Goal: Task Accomplishment & Management: Manage account settings

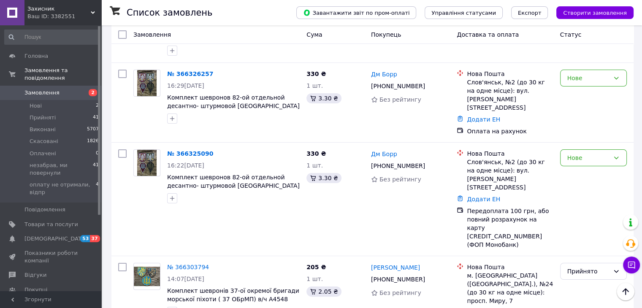
scroll to position [127, 0]
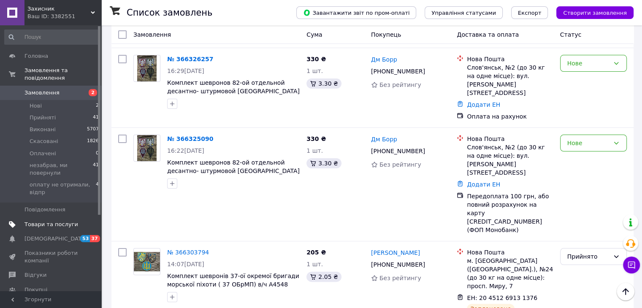
click at [54, 217] on link "Товари та послуги" at bounding box center [52, 224] width 104 height 14
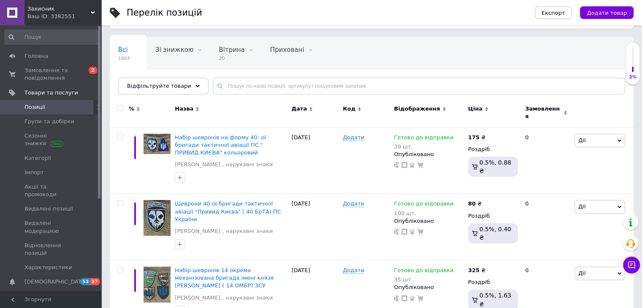
scroll to position [42, 0]
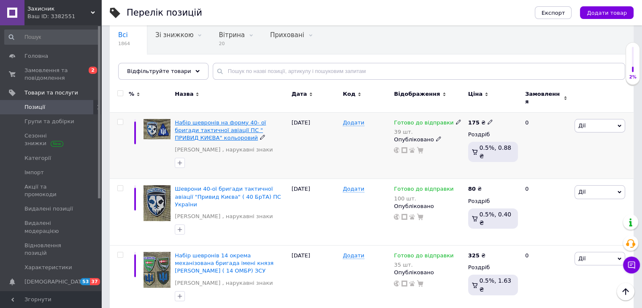
click at [238, 120] on span "Набір шевронів на форму 40- ої бригади тактичної авіації ПС " ПРИВИД КИЄВА" кол…" at bounding box center [220, 131] width 91 height 22
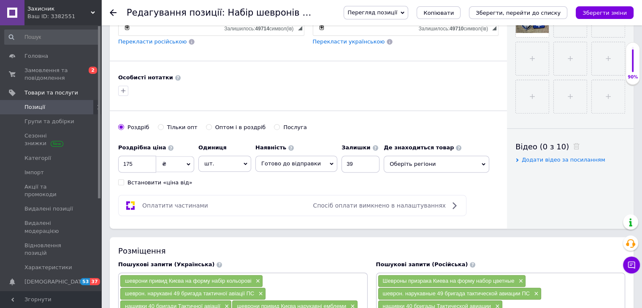
scroll to position [338, 0]
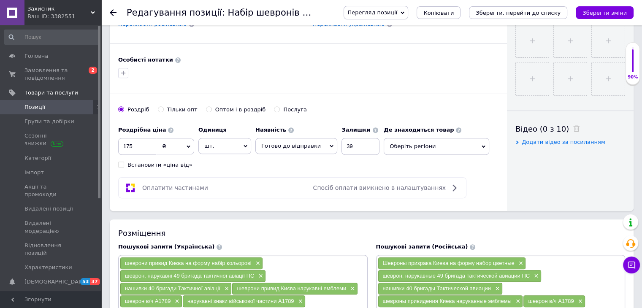
click at [475, 142] on span "Оберіть регіони" at bounding box center [437, 146] width 106 height 17
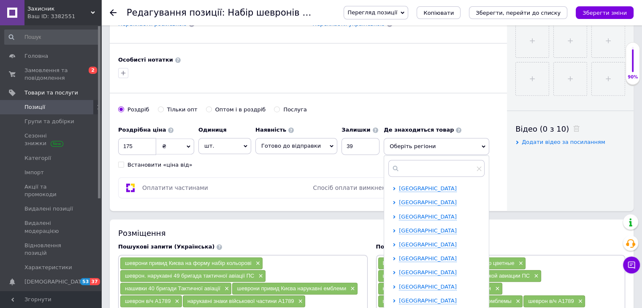
scroll to position [84, 0]
click at [401, 252] on ul "[GEOGRAPHIC_DATA] [GEOGRAPHIC_DATA] [GEOGRAPHIC_DATA] [GEOGRAPHIC_DATA] [GEOGRA…" at bounding box center [439, 266] width 92 height 330
click at [403, 258] on span "[GEOGRAPHIC_DATA]" at bounding box center [428, 259] width 58 height 6
click at [399, 298] on input "checkbox" at bounding box center [401, 300] width 5 height 5
checkbox input "true"
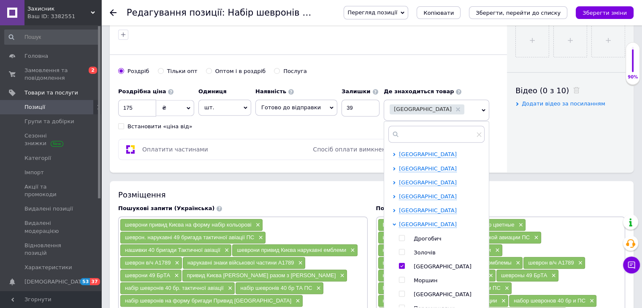
scroll to position [422, 0]
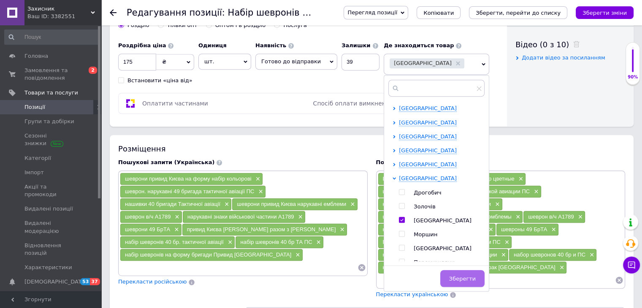
click at [465, 277] on span "Зберегти" at bounding box center [462, 279] width 27 height 6
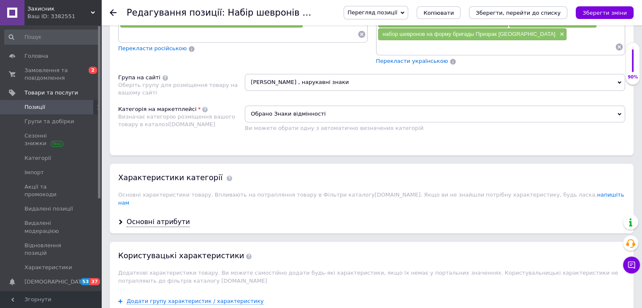
scroll to position [676, 0]
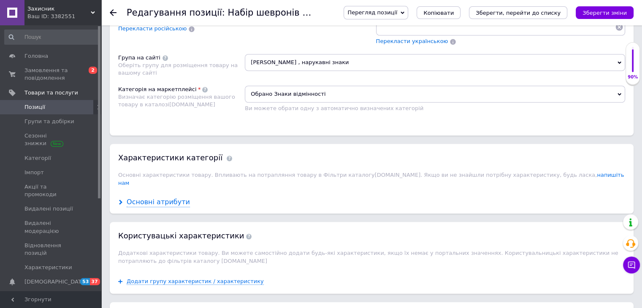
click at [157, 198] on div "Основні атрибути" at bounding box center [158, 203] width 63 height 10
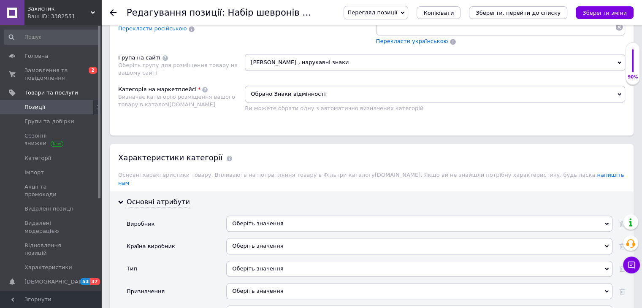
click at [258, 238] on div "Оберіть значення" at bounding box center [419, 246] width 386 height 16
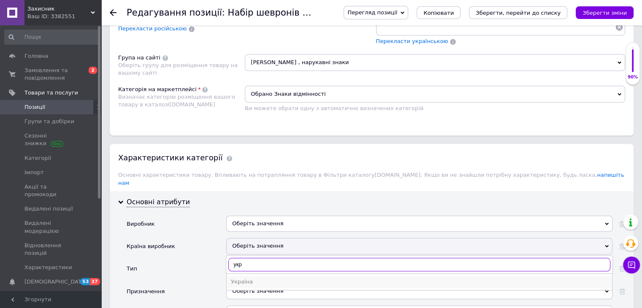
type input "укр"
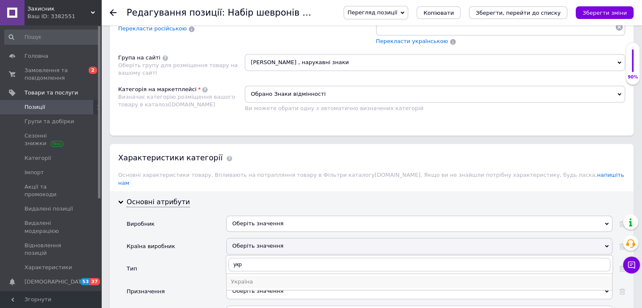
click at [252, 278] on div "Україна" at bounding box center [419, 282] width 377 height 8
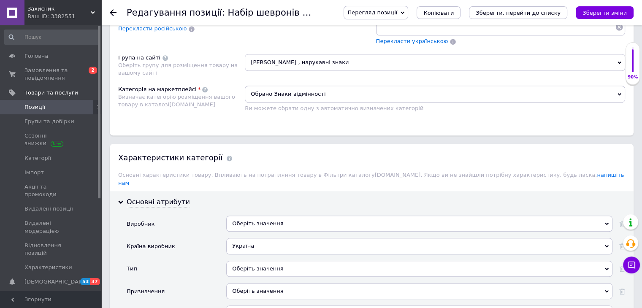
scroll to position [718, 0]
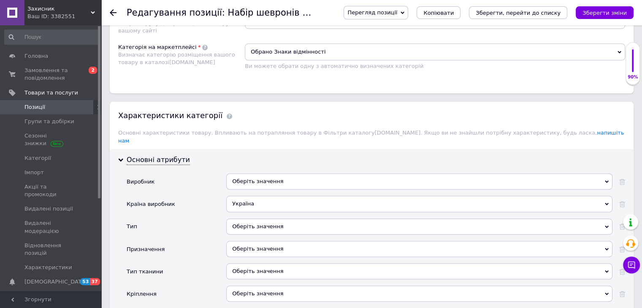
click at [268, 219] on div "Оберіть значення" at bounding box center [419, 227] width 386 height 16
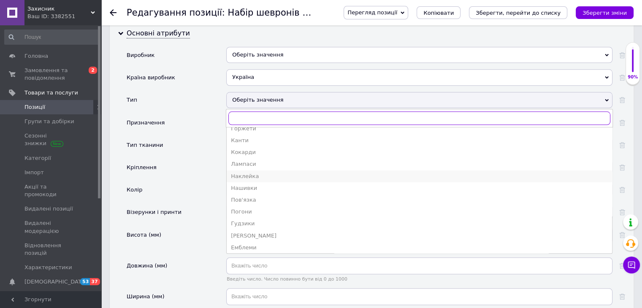
scroll to position [33, 0]
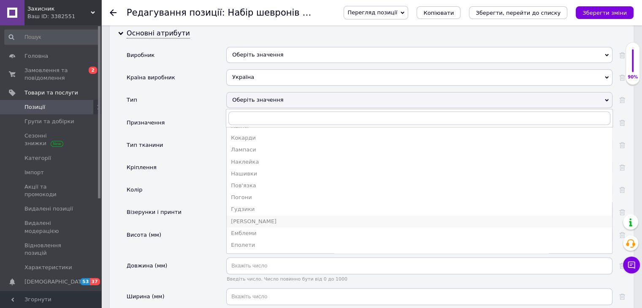
click at [250, 218] on div "[PERSON_NAME]" at bounding box center [419, 222] width 377 height 8
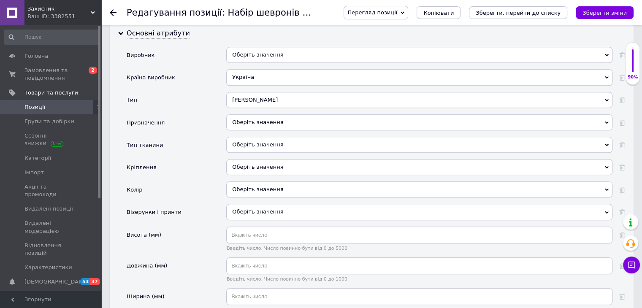
click at [262, 114] on div "Оберіть значення" at bounding box center [419, 122] width 386 height 16
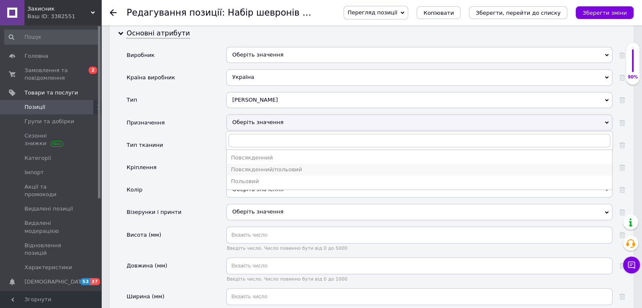
click at [243, 166] on div "Повсякденний/польовий" at bounding box center [419, 170] width 377 height 8
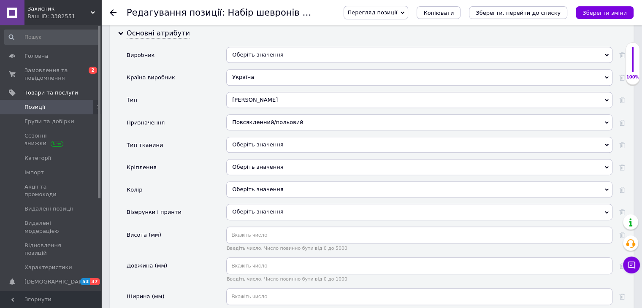
click at [250, 137] on div "Оберіть значення" at bounding box center [419, 145] width 386 height 16
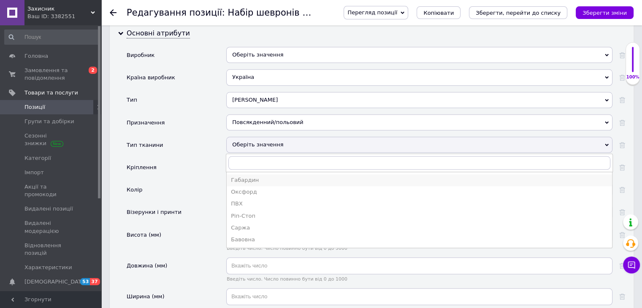
click at [250, 177] on div "Габардин" at bounding box center [419, 181] width 377 height 8
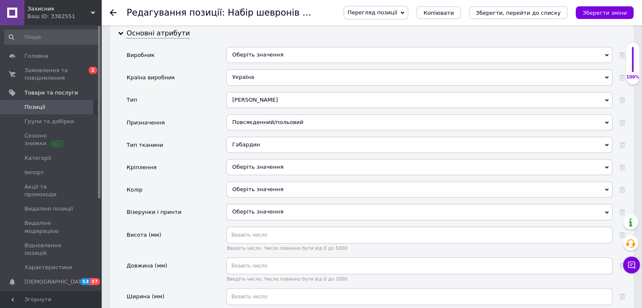
click at [255, 159] on div "Оберіть значення" at bounding box center [419, 167] width 386 height 16
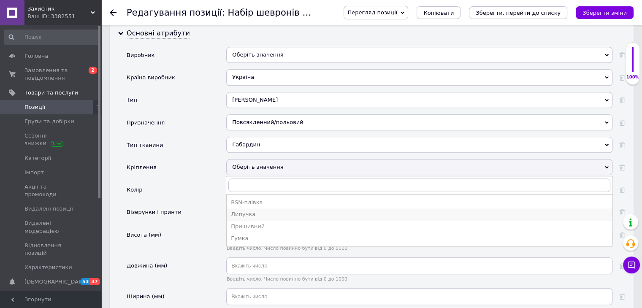
click at [247, 211] on div "Липучка" at bounding box center [419, 215] width 377 height 8
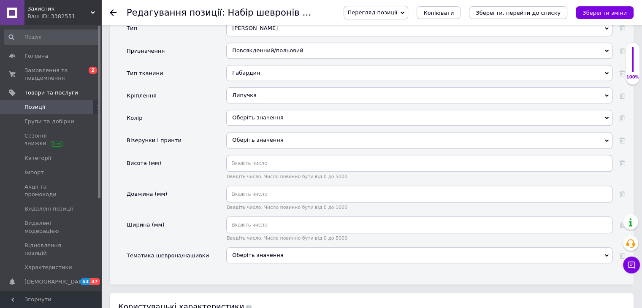
scroll to position [929, 0]
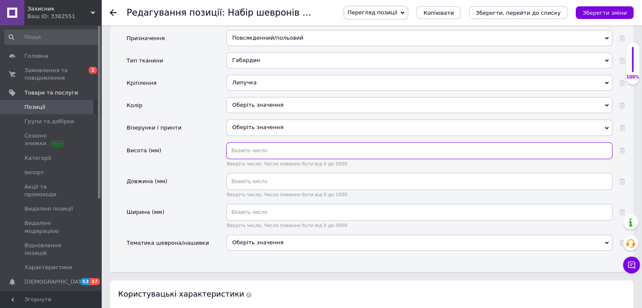
click at [255, 142] on input "text" at bounding box center [419, 150] width 386 height 17
type input "10"
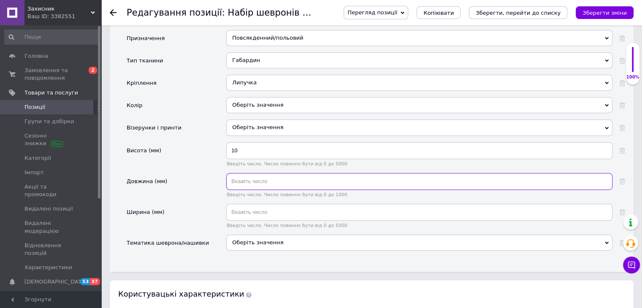
click at [244, 173] on input "text" at bounding box center [419, 181] width 386 height 17
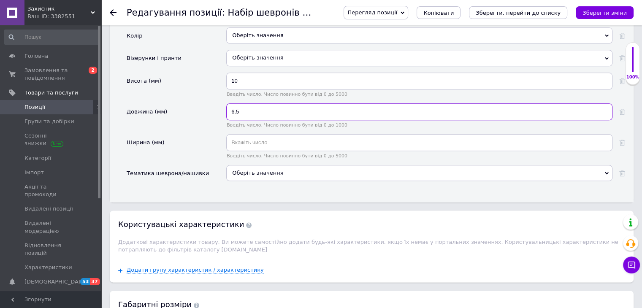
scroll to position [1014, 0]
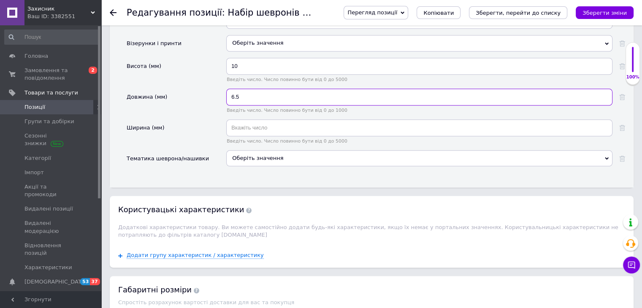
type input "6.5"
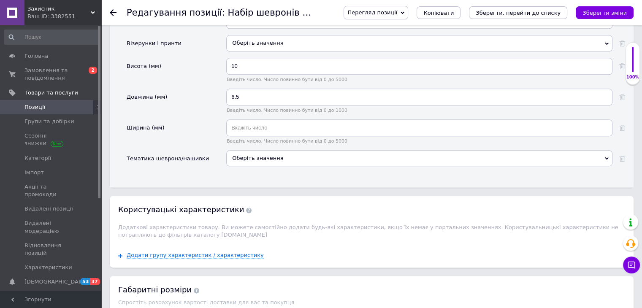
click at [281, 150] on div "Оберіть значення" at bounding box center [419, 158] width 386 height 16
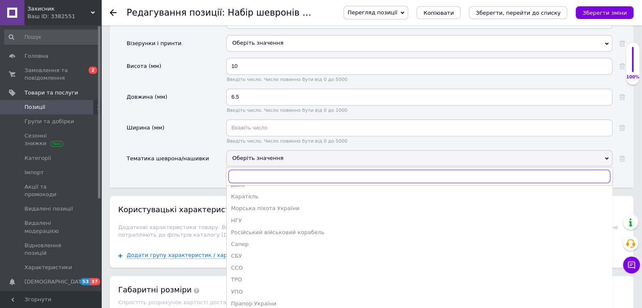
scroll to position [1056, 0]
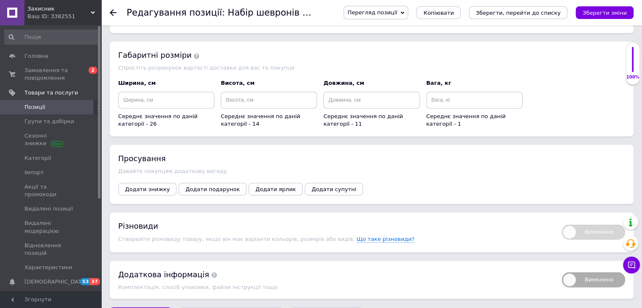
scroll to position [1262, 0]
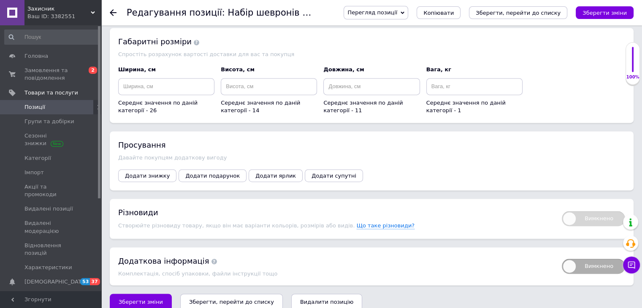
click at [226, 299] on icon "Зберегти, перейти до списку" at bounding box center [231, 302] width 85 height 6
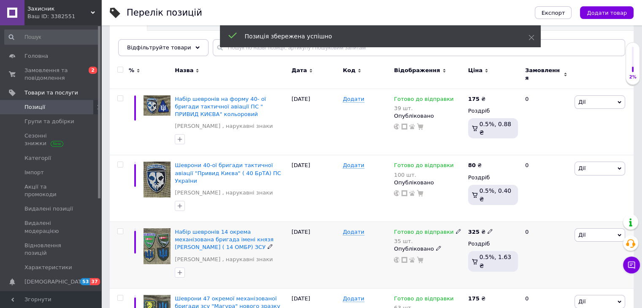
scroll to position [84, 0]
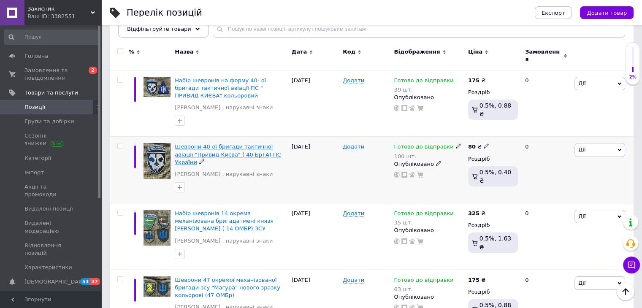
click at [215, 144] on span "Шеврони 40-ої бригади тактичної авіації "Привид Києва" ( 40 БрТА) ПС України" at bounding box center [228, 155] width 106 height 22
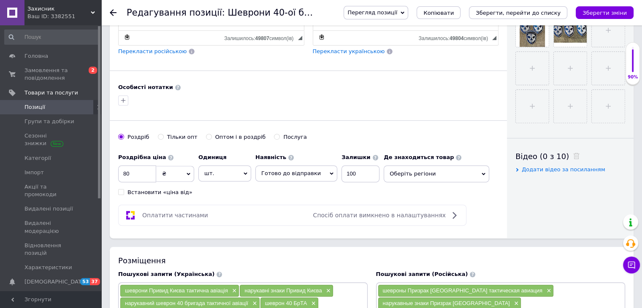
scroll to position [338, 0]
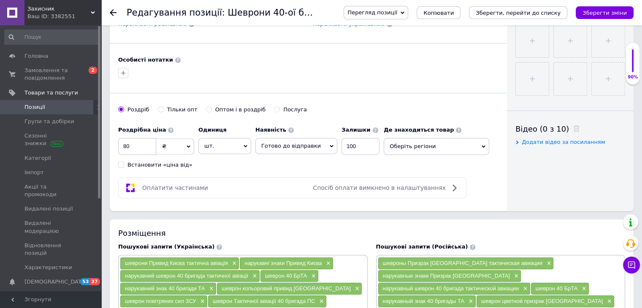
click at [482, 146] on icon at bounding box center [484, 147] width 4 height 4
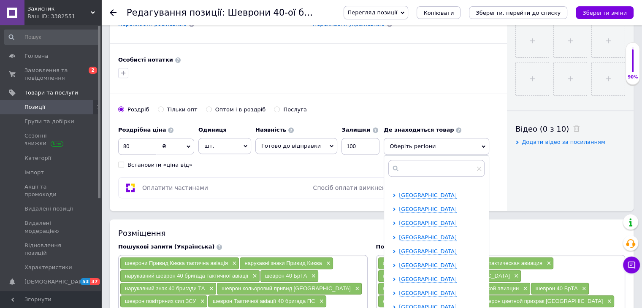
scroll to position [127, 0]
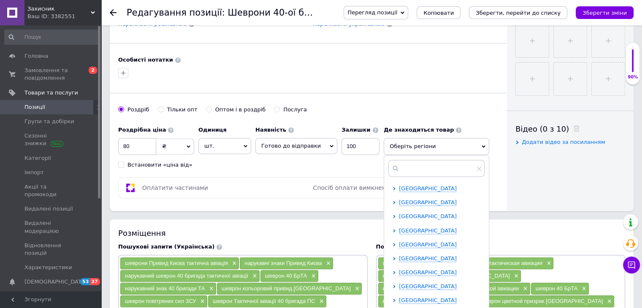
click at [419, 213] on span "[GEOGRAPHIC_DATA]" at bounding box center [428, 216] width 58 height 6
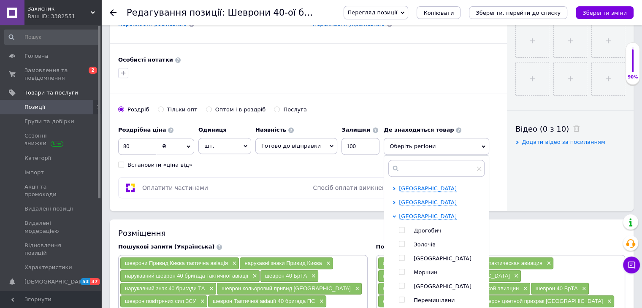
click at [399, 256] on input "checkbox" at bounding box center [401, 258] width 5 height 5
checkbox input "true"
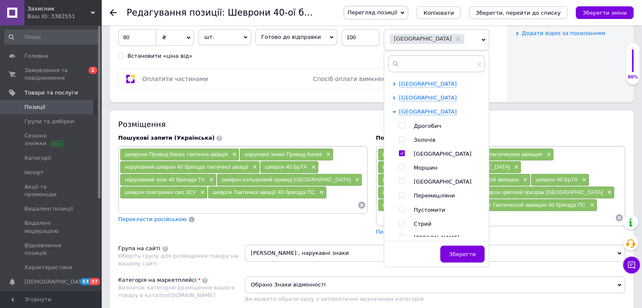
scroll to position [465, 0]
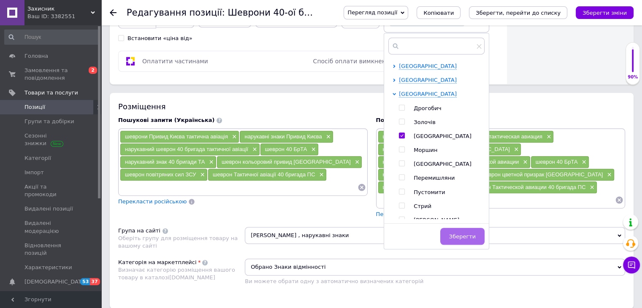
click at [444, 228] on button "Зберегти" at bounding box center [462, 236] width 44 height 17
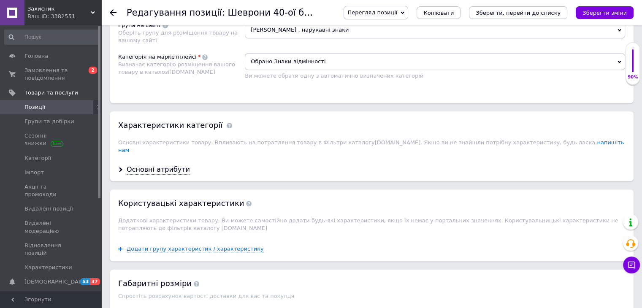
scroll to position [676, 0]
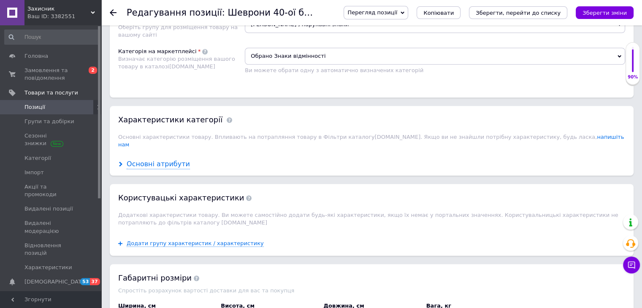
click at [174, 160] on div "Основні атрибути" at bounding box center [158, 165] width 63 height 10
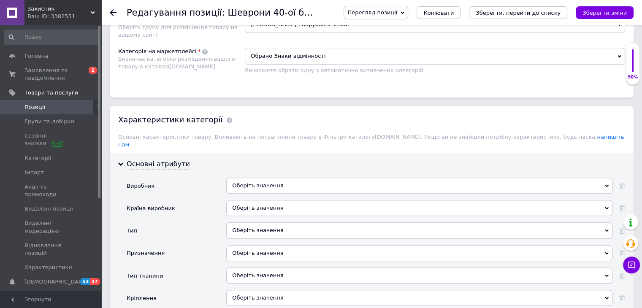
click at [255, 200] on div "Оберіть значення" at bounding box center [419, 208] width 386 height 16
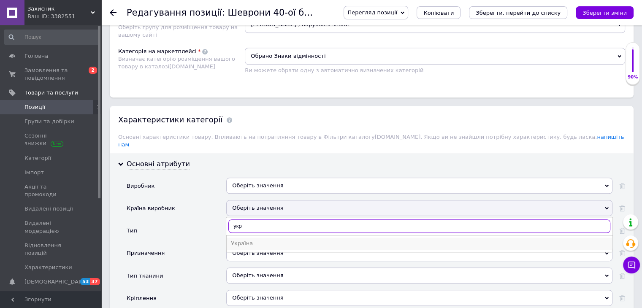
type input "укр"
click at [240, 240] on div "Україна" at bounding box center [419, 244] width 377 height 8
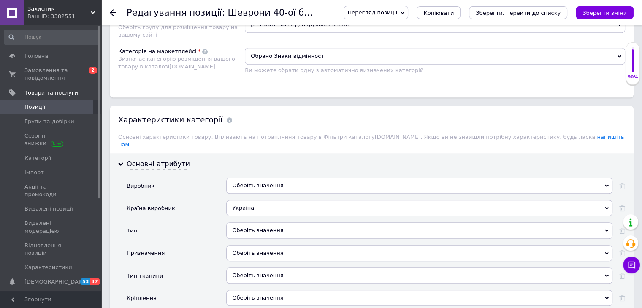
click at [240, 223] on div "Оберіть значення" at bounding box center [419, 231] width 386 height 16
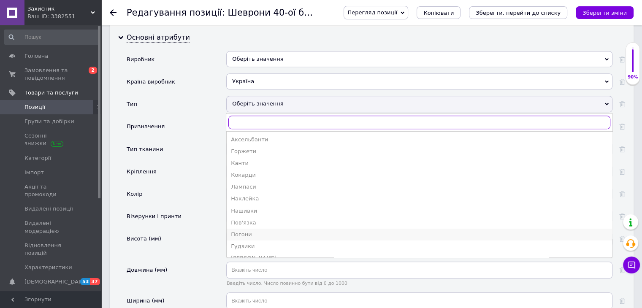
scroll to position [33, 0]
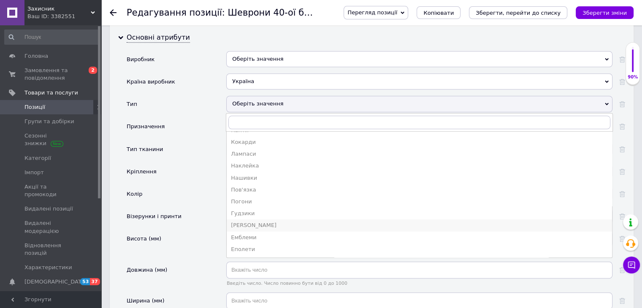
click at [247, 222] on div "[PERSON_NAME]" at bounding box center [419, 226] width 377 height 8
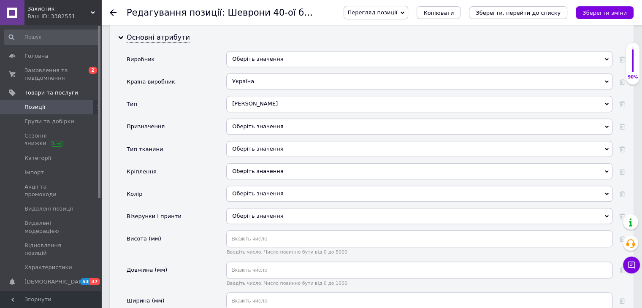
click at [250, 119] on div "Оберіть значення" at bounding box center [419, 127] width 386 height 16
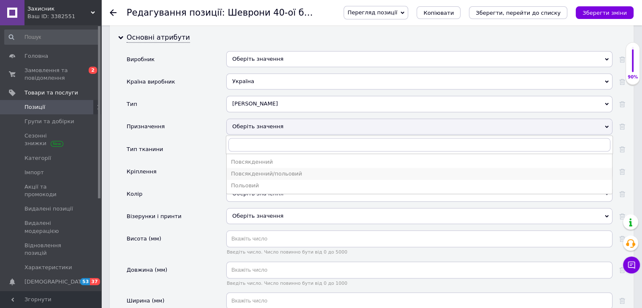
click at [252, 170] on div "Повсякденний/польовий" at bounding box center [419, 174] width 377 height 8
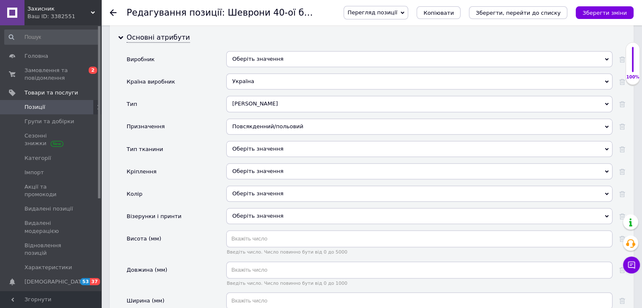
click at [252, 141] on div "Оберіть значення" at bounding box center [419, 149] width 386 height 16
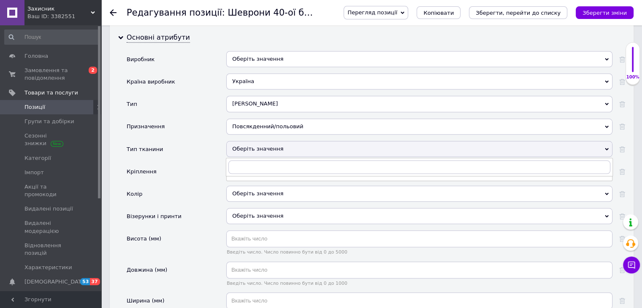
click at [252, 141] on div "Оберіть значення" at bounding box center [419, 149] width 386 height 16
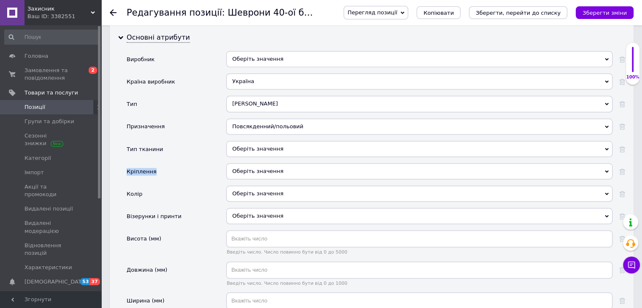
drag, startPoint x: 255, startPoint y: 137, endPoint x: 258, endPoint y: 147, distance: 9.8
click at [256, 144] on div "Виробник Оберіть значення Країна виробник [GEOGRAPHIC_DATA] [GEOGRAPHIC_DATA] […" at bounding box center [376, 198] width 499 height 295
click at [247, 141] on div "Оберіть значення" at bounding box center [419, 149] width 386 height 16
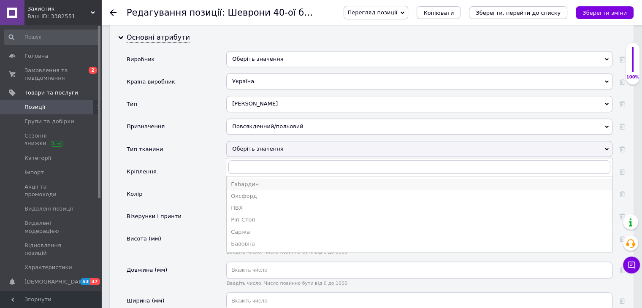
click at [239, 181] on div "Габардин" at bounding box center [419, 185] width 377 height 8
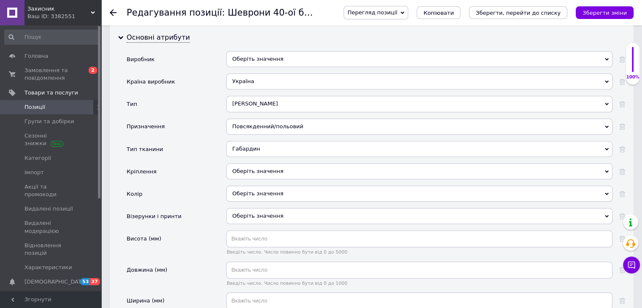
click at [242, 163] on div "Оберіть значення" at bounding box center [419, 171] width 386 height 16
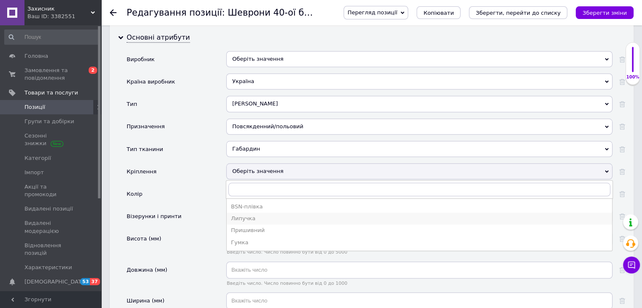
click at [247, 215] on div "Липучка" at bounding box center [419, 219] width 377 height 8
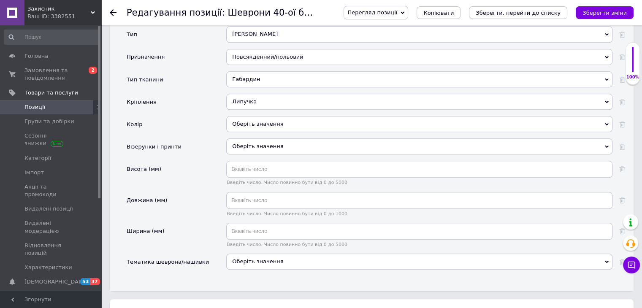
scroll to position [887, 0]
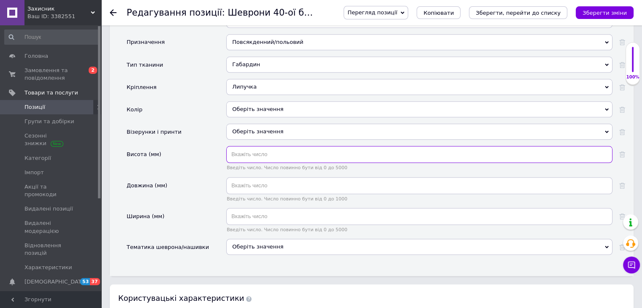
click at [250, 146] on input "text" at bounding box center [419, 154] width 386 height 17
type input "10"
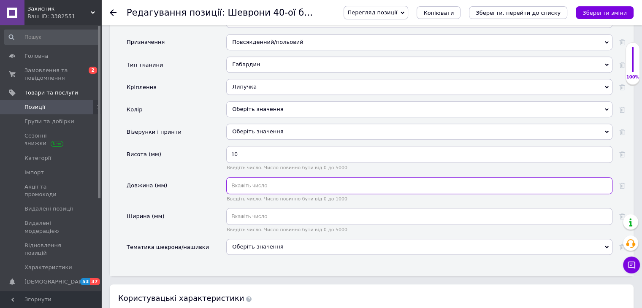
click at [247, 177] on input "text" at bounding box center [419, 185] width 386 height 17
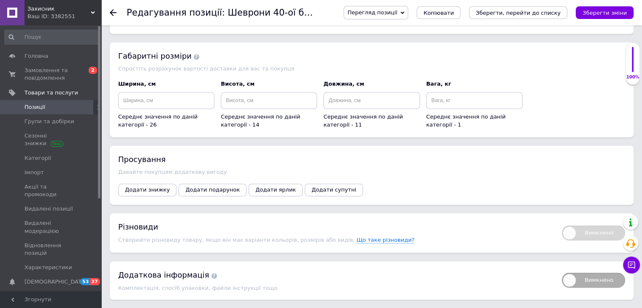
scroll to position [1212, 0]
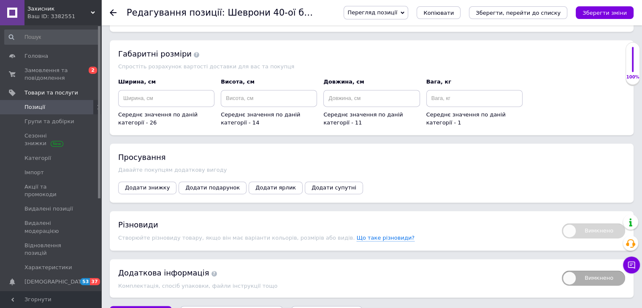
type input "6.5"
click at [216, 308] on icon "Зберегти, перейти до списку" at bounding box center [231, 314] width 85 height 6
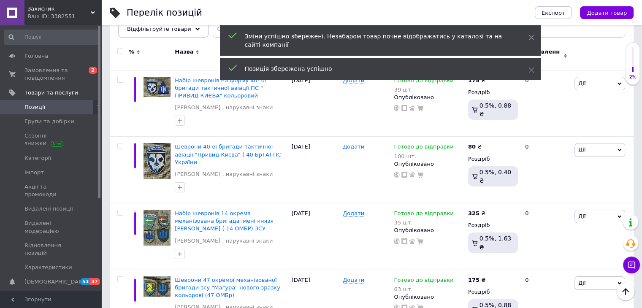
scroll to position [127, 0]
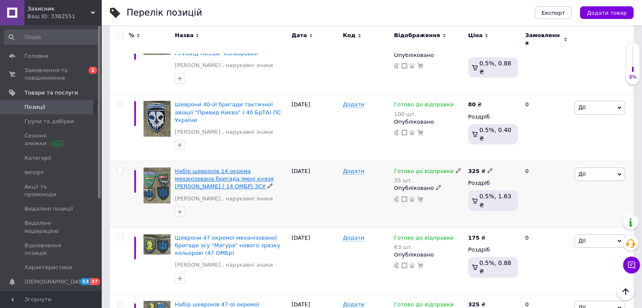
click at [223, 168] on span "Набір шевронів 14 окрема механізована бригада імені князя [PERSON_NAME] ( 14 ОМ…" at bounding box center [224, 179] width 99 height 22
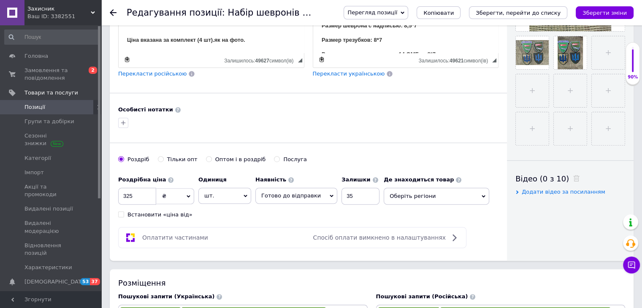
scroll to position [338, 0]
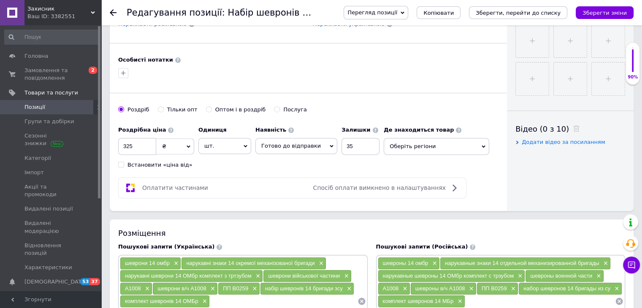
click at [482, 145] on icon at bounding box center [484, 147] width 4 height 4
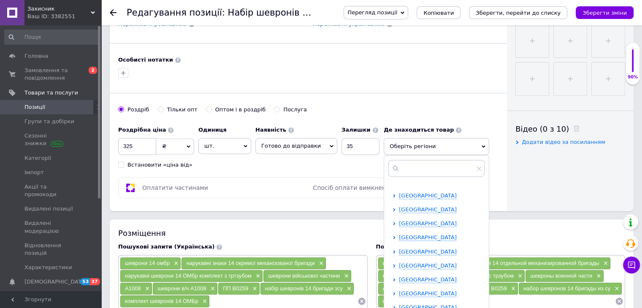
scroll to position [84, 0]
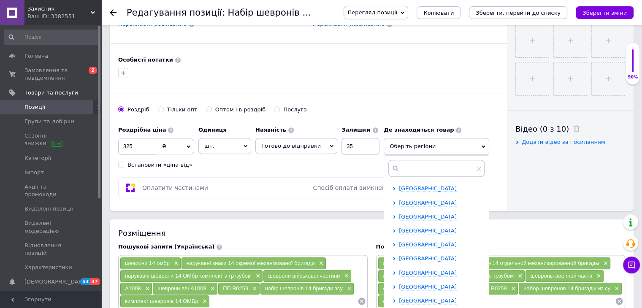
click at [417, 256] on span "[GEOGRAPHIC_DATA]" at bounding box center [428, 259] width 58 height 6
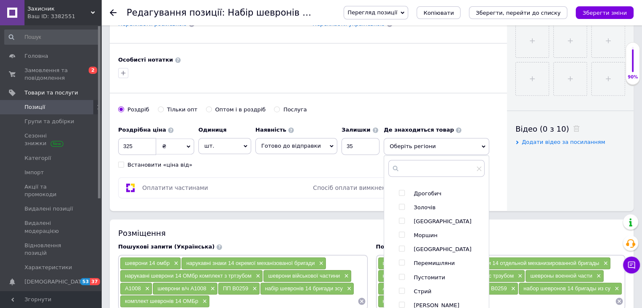
scroll to position [169, 0]
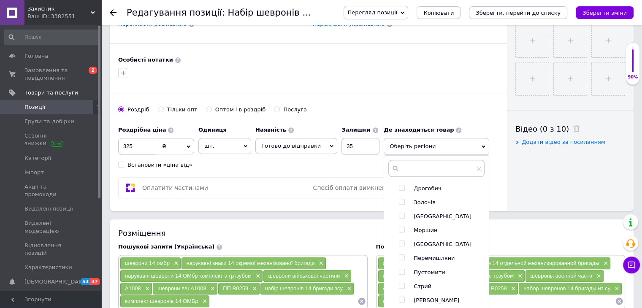
click at [399, 214] on input "checkbox" at bounding box center [401, 215] width 5 height 5
checkbox input "true"
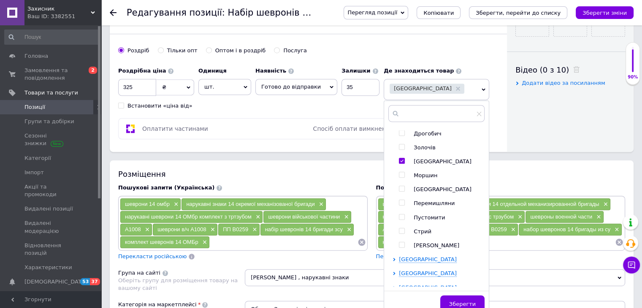
scroll to position [507, 0]
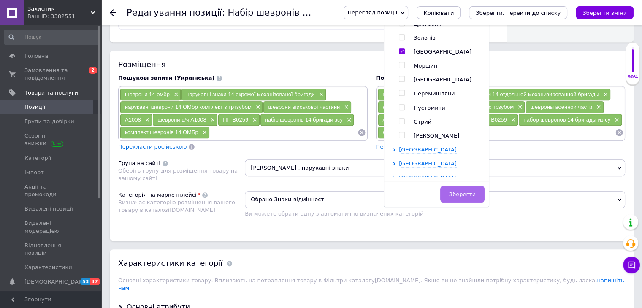
click at [464, 195] on span "Зберегти" at bounding box center [462, 194] width 27 height 6
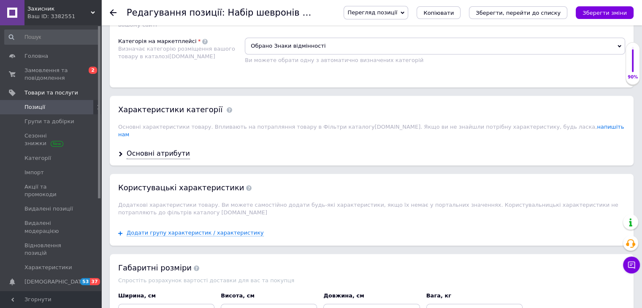
scroll to position [676, 0]
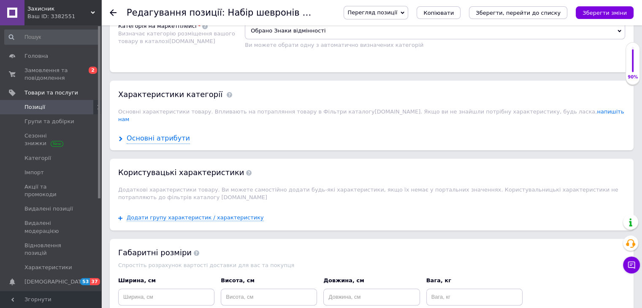
click at [146, 134] on div "Основні атрибути" at bounding box center [158, 139] width 63 height 10
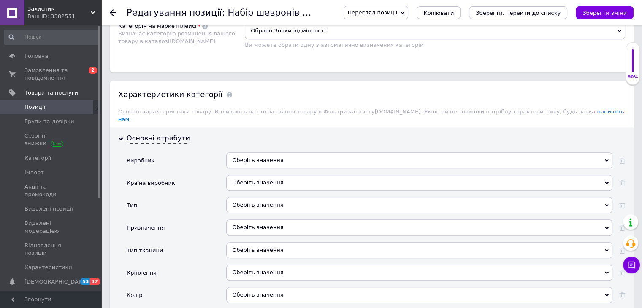
click at [253, 175] on div "Оберіть значення" at bounding box center [419, 183] width 386 height 16
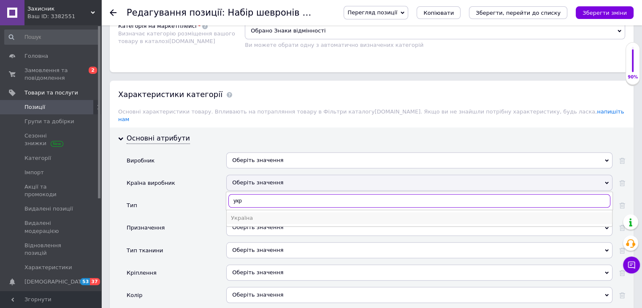
type input "укр"
click at [251, 215] on div "Україна" at bounding box center [419, 219] width 377 height 8
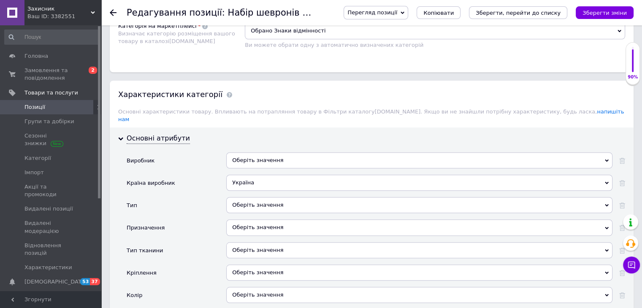
click at [261, 197] on div "Оберіть значення" at bounding box center [419, 205] width 386 height 16
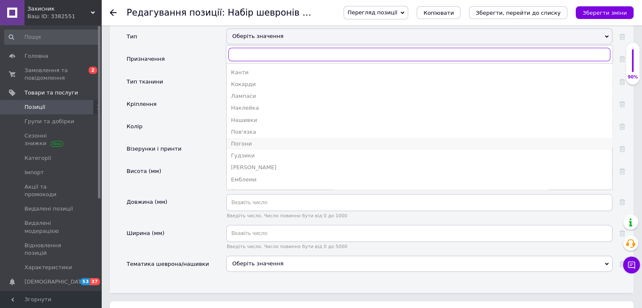
scroll to position [33, 0]
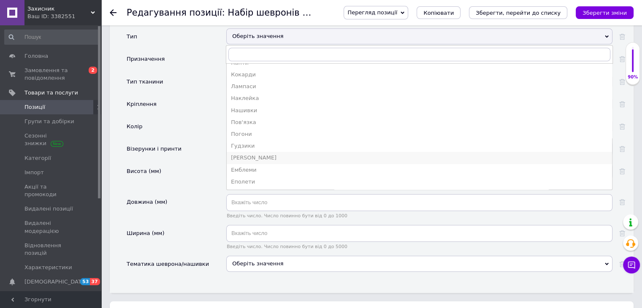
click at [246, 154] on div "[PERSON_NAME]" at bounding box center [419, 158] width 377 height 8
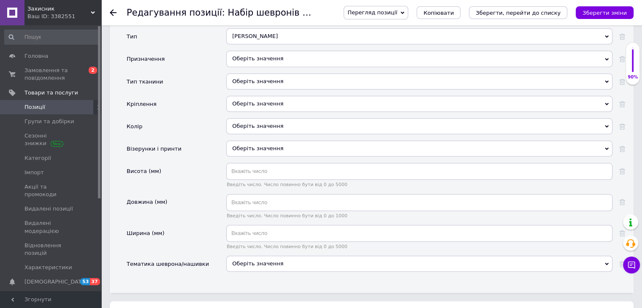
click at [255, 51] on div "Оберіть значення" at bounding box center [419, 59] width 386 height 16
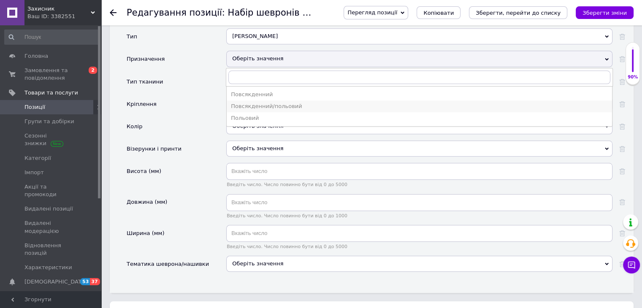
click at [259, 103] on div "Повсякденний/польовий" at bounding box center [419, 107] width 377 height 8
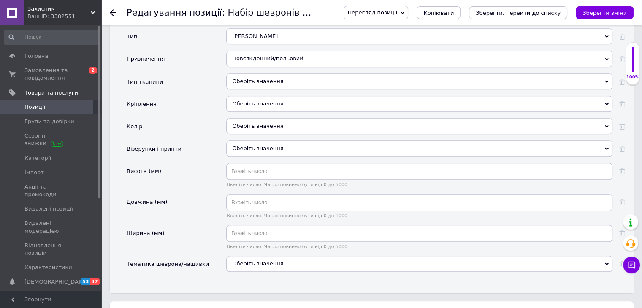
click at [256, 73] on div "Оберіть значення" at bounding box center [419, 81] width 386 height 16
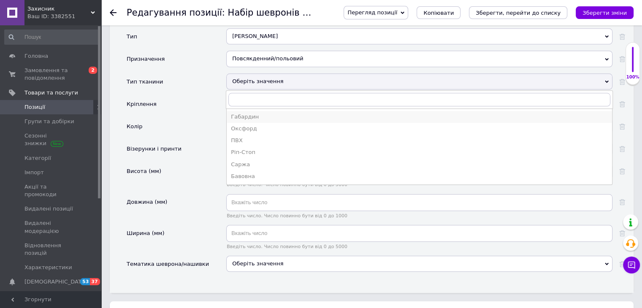
click at [248, 113] on div "Габардин" at bounding box center [419, 117] width 377 height 8
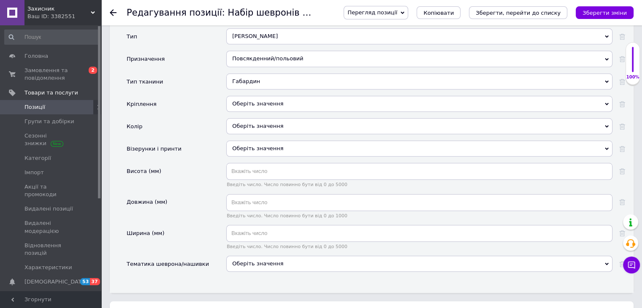
click at [242, 96] on div "Оберіть значення" at bounding box center [419, 104] width 386 height 16
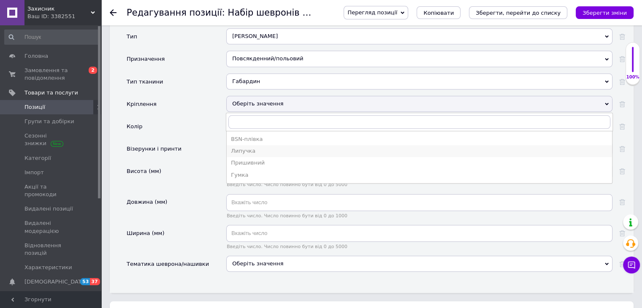
click at [248, 147] on div "Липучка" at bounding box center [419, 151] width 377 height 8
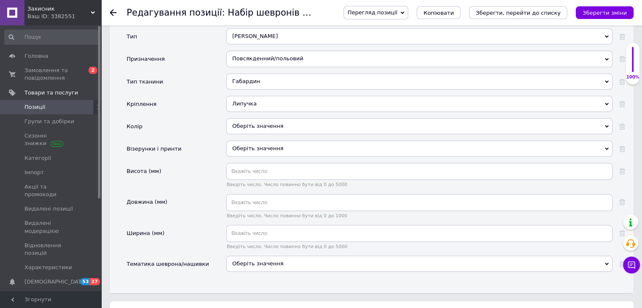
click at [241, 118] on div "Оберіть значення" at bounding box center [419, 126] width 386 height 16
click at [210, 118] on div "Колір" at bounding box center [177, 129] width 100 height 22
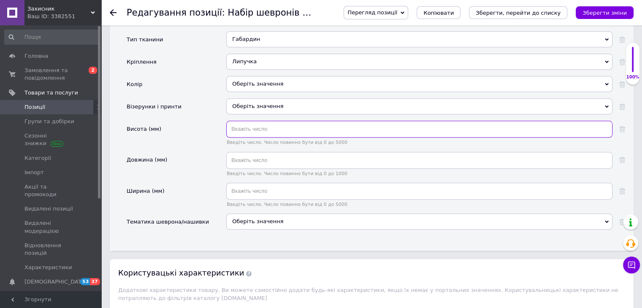
click at [246, 121] on input "text" at bounding box center [419, 129] width 386 height 17
type input "8"
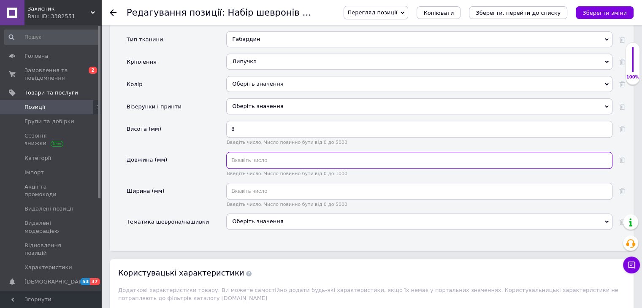
click at [280, 152] on input "text" at bounding box center [419, 160] width 386 height 17
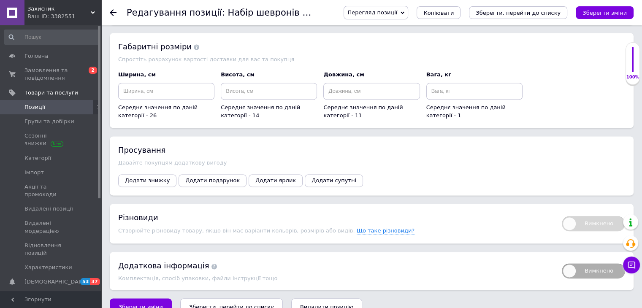
scroll to position [1199, 0]
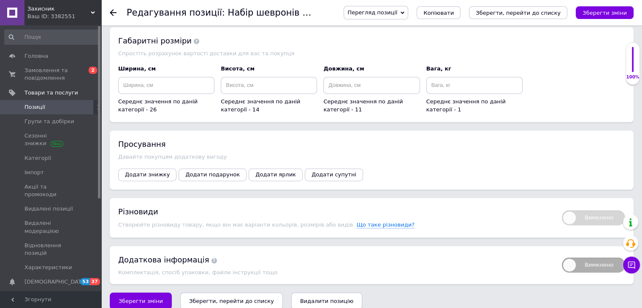
type input "7"
click at [228, 293] on button "Зберегти, перейти до списку" at bounding box center [231, 301] width 103 height 17
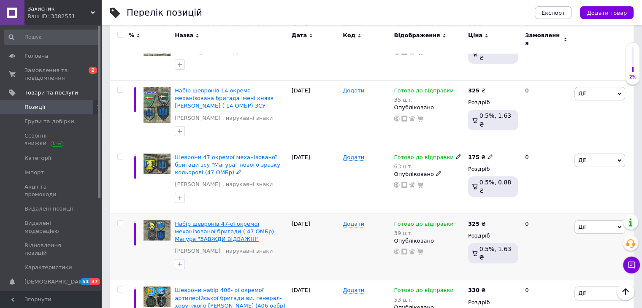
scroll to position [211, 0]
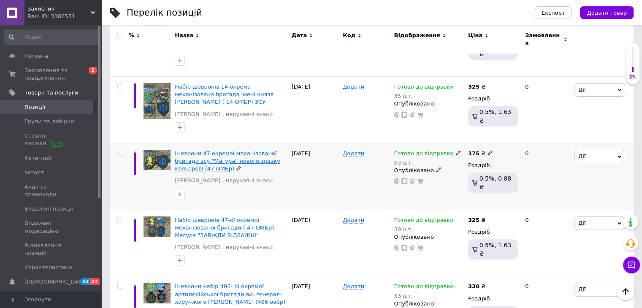
click at [255, 150] on span "Шеврони 47 окремої механізованої бригади зсу "Магура" нового зразку кольорові (…" at bounding box center [228, 161] width 106 height 22
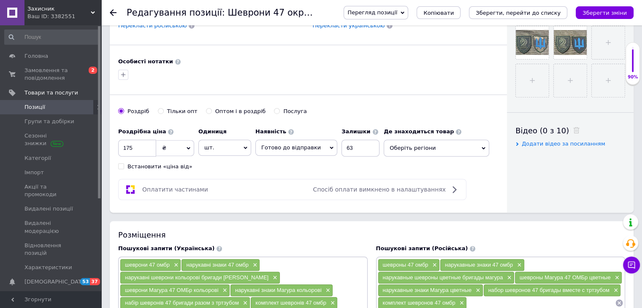
scroll to position [338, 0]
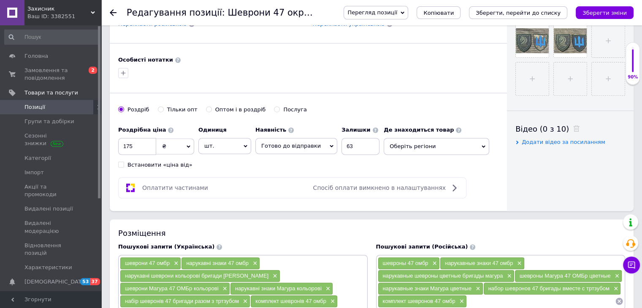
click at [482, 147] on icon at bounding box center [484, 147] width 4 height 4
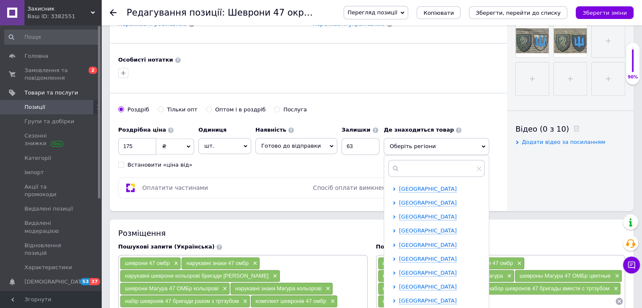
scroll to position [84, 0]
click at [430, 258] on span "[GEOGRAPHIC_DATA]" at bounding box center [428, 259] width 58 height 6
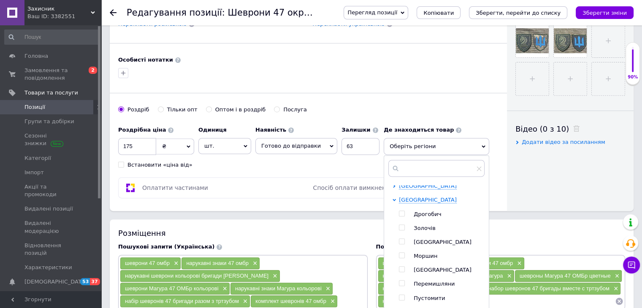
scroll to position [169, 0]
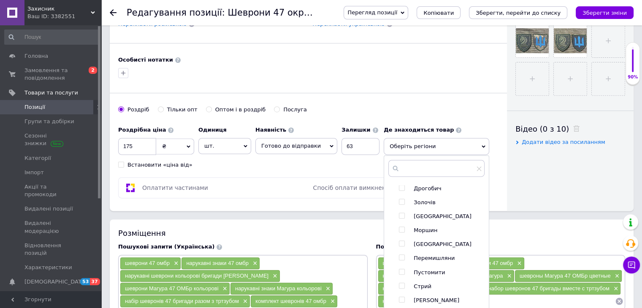
click at [399, 215] on input "checkbox" at bounding box center [401, 215] width 5 height 5
checkbox input "true"
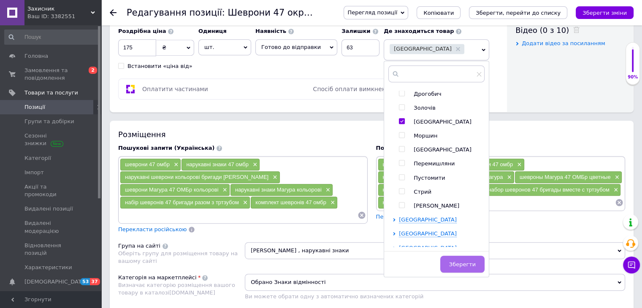
scroll to position [465, 0]
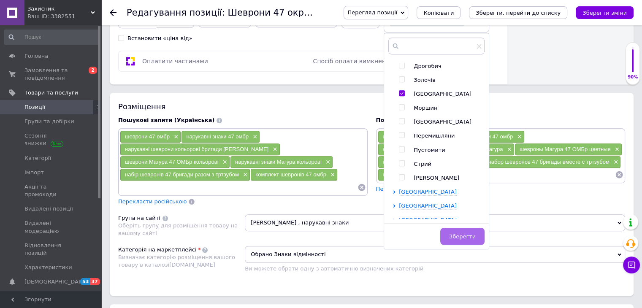
click at [459, 239] on button "Зберегти" at bounding box center [462, 236] width 44 height 17
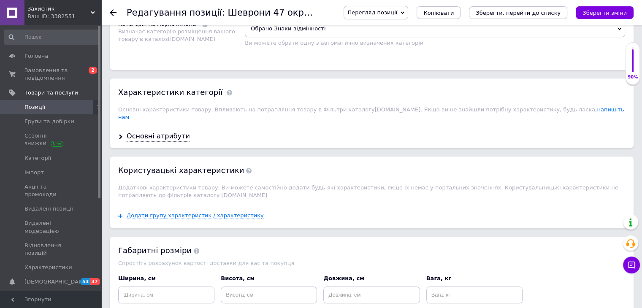
scroll to position [718, 0]
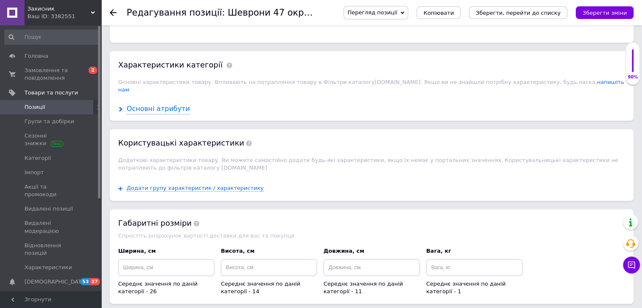
click at [155, 104] on div "Основні атрибути" at bounding box center [158, 109] width 63 height 10
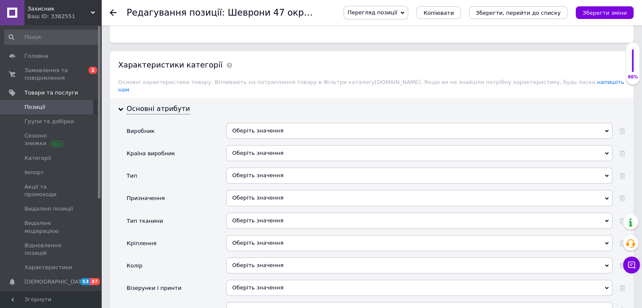
click at [263, 145] on div "Оберіть значення" at bounding box center [419, 153] width 386 height 16
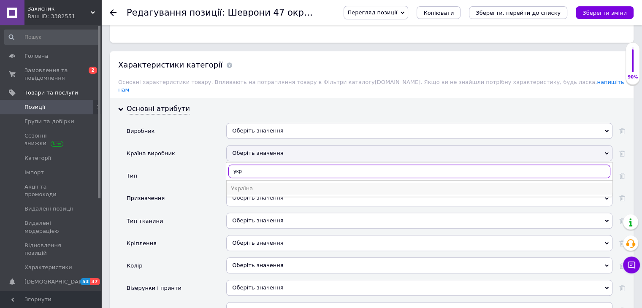
type input "укр"
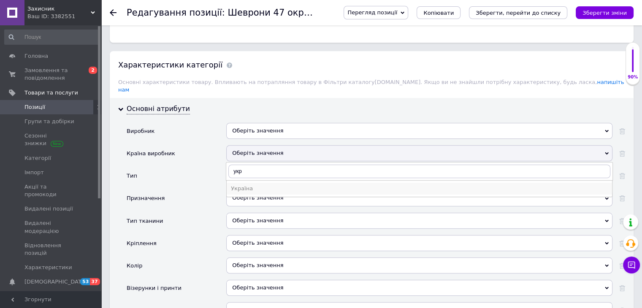
click at [254, 185] on div "Україна" at bounding box center [419, 189] width 377 height 8
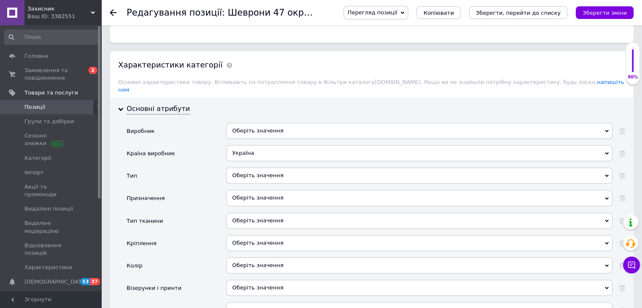
click at [259, 168] on div "Оберіть значення" at bounding box center [419, 176] width 386 height 16
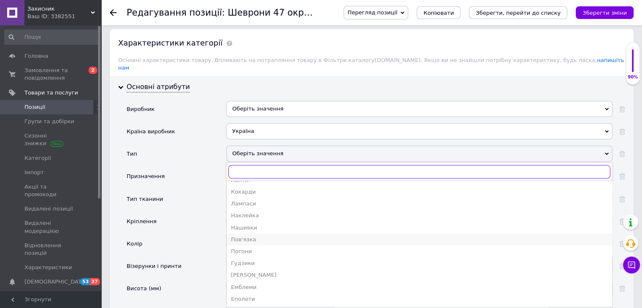
scroll to position [760, 0]
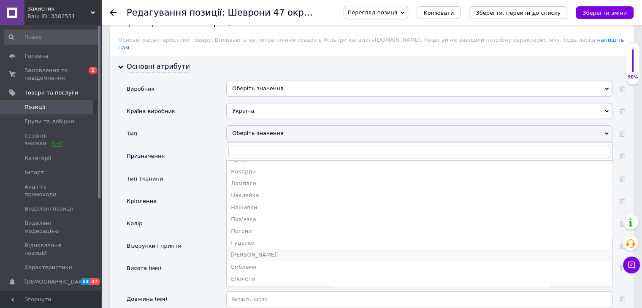
click at [250, 251] on div "[PERSON_NAME]" at bounding box center [419, 255] width 377 height 8
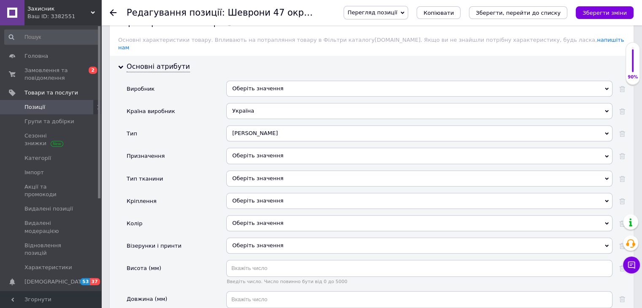
click at [247, 148] on div "Оберіть значення" at bounding box center [419, 156] width 386 height 16
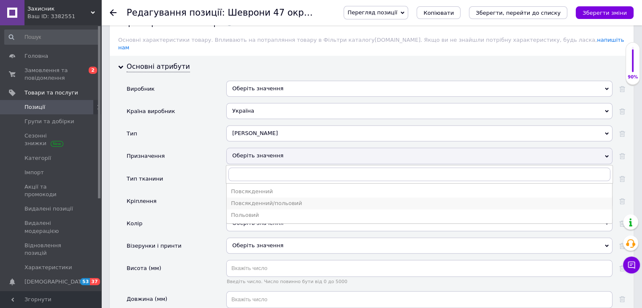
click at [262, 200] on div "Повсякденний/польовий" at bounding box center [419, 204] width 377 height 8
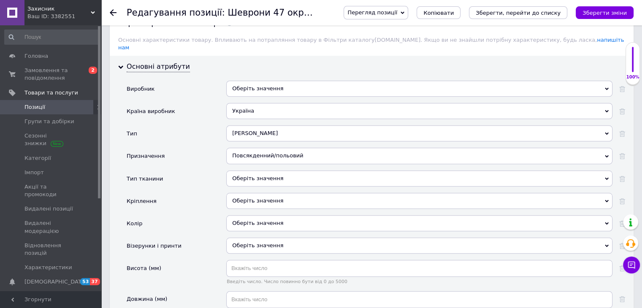
click at [257, 171] on div "Оберіть значення" at bounding box center [419, 179] width 386 height 16
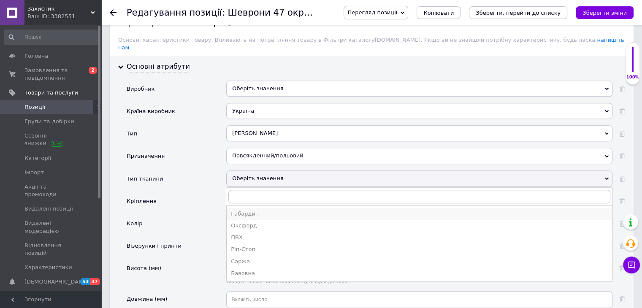
click at [248, 210] on div "Габардин" at bounding box center [419, 214] width 377 height 8
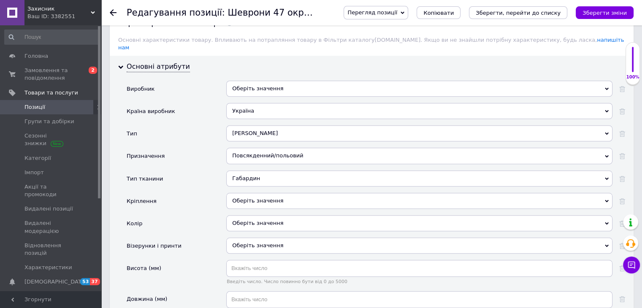
click at [249, 193] on div "Оберіть значення" at bounding box center [419, 201] width 386 height 16
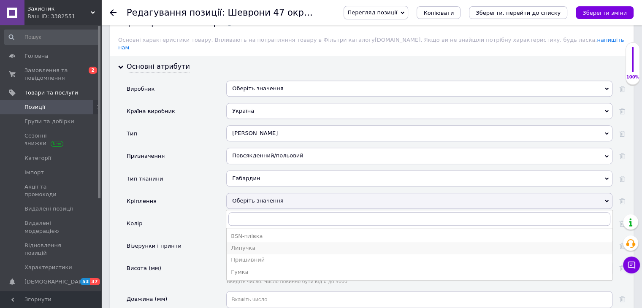
click at [252, 245] on div "Липучка" at bounding box center [419, 249] width 377 height 8
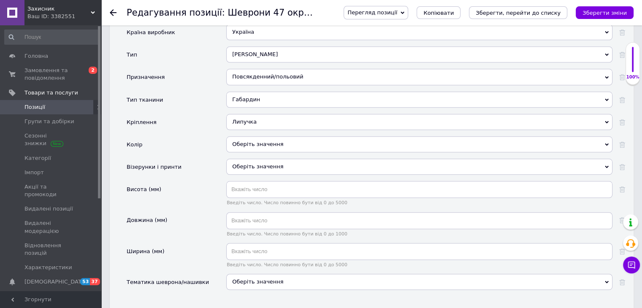
scroll to position [845, 0]
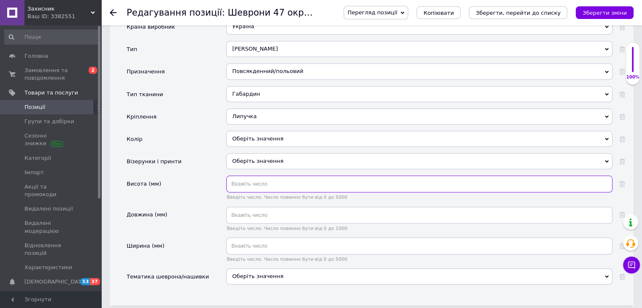
click at [266, 176] on input "text" at bounding box center [419, 184] width 386 height 17
type input "8"
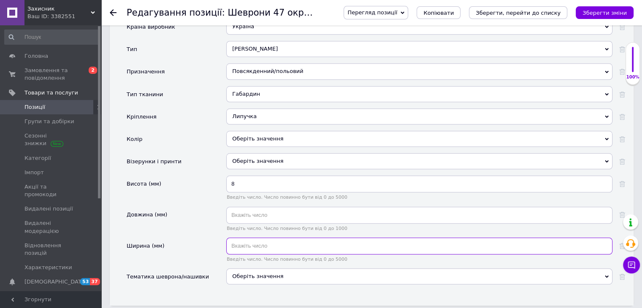
click at [268, 238] on input "text" at bounding box center [419, 246] width 386 height 17
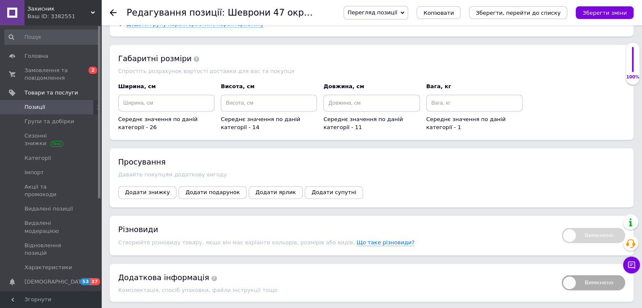
scroll to position [1199, 0]
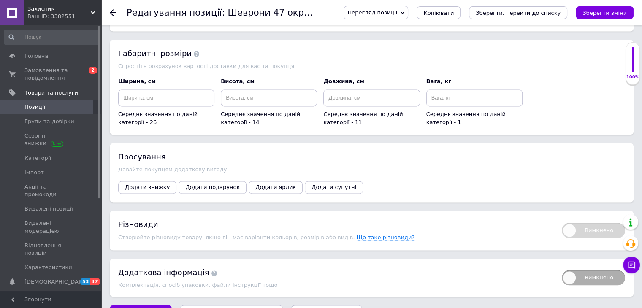
type input "7"
click at [225, 308] on icon "Зберегти, перейти до списку" at bounding box center [231, 314] width 85 height 6
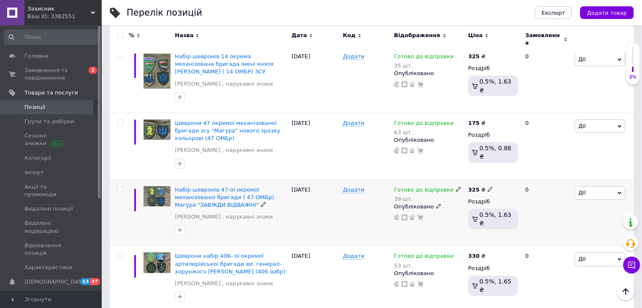
scroll to position [253, 0]
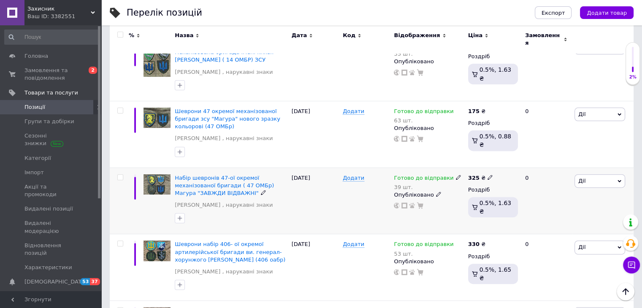
click at [245, 177] on div "Набір шевронів 47-ої окремої механізованої бригади ( 47 ОМБр) Магура "ЗАВЖДИ ВІ…" at bounding box center [231, 185] width 112 height 23
click at [248, 175] on span "Набір шевронів 47-ої окремої механізованої бригади ( 47 ОМБр) Магура "ЗАВЖДИ ВІ…" at bounding box center [224, 186] width 99 height 22
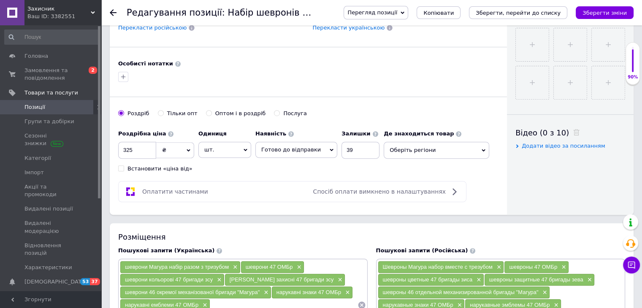
scroll to position [380, 0]
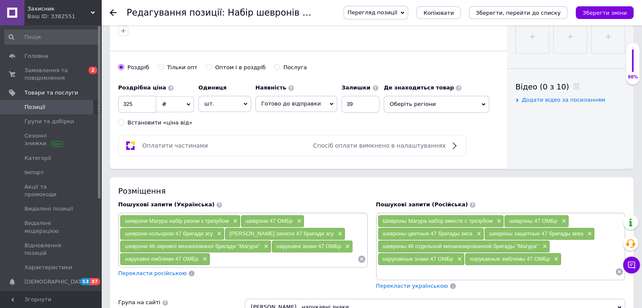
click at [482, 103] on icon at bounding box center [484, 105] width 4 height 4
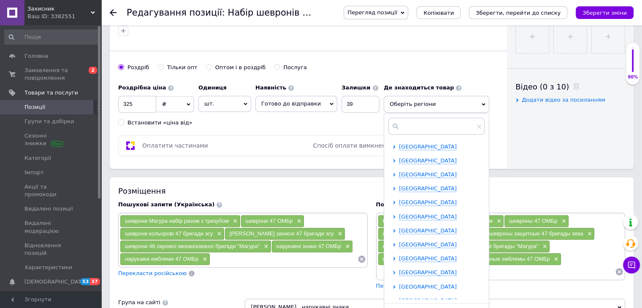
scroll to position [42, 0]
click at [418, 257] on span "[GEOGRAPHIC_DATA]" at bounding box center [428, 259] width 58 height 6
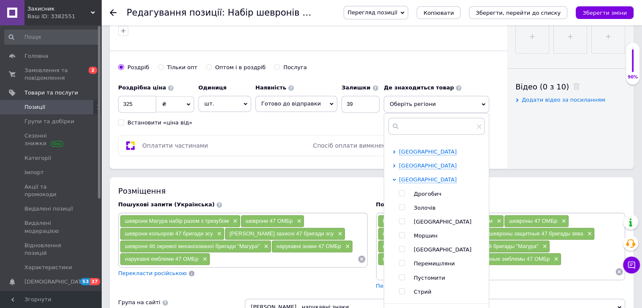
scroll to position [127, 0]
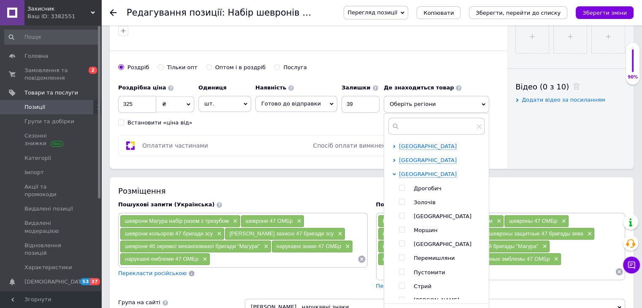
click at [399, 215] on input "checkbox" at bounding box center [401, 215] width 5 height 5
checkbox input "true"
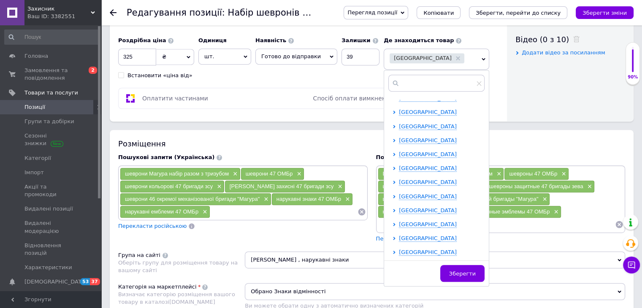
scroll to position [549, 0]
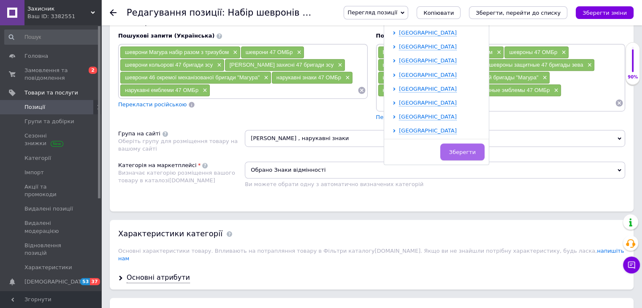
click at [457, 149] on span "Зберегти" at bounding box center [462, 152] width 27 height 6
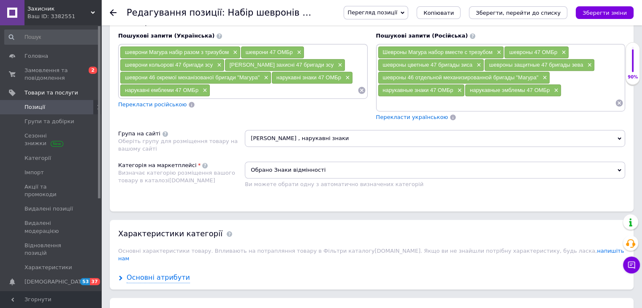
click at [160, 273] on div "Основні атрибути" at bounding box center [158, 278] width 63 height 10
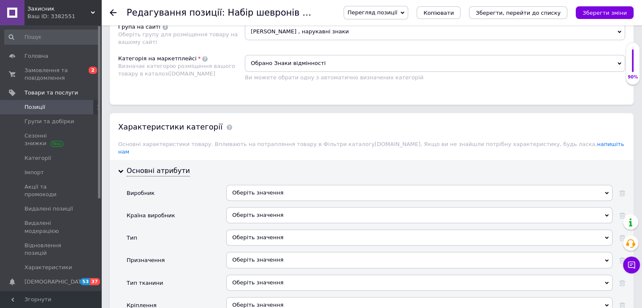
scroll to position [676, 0]
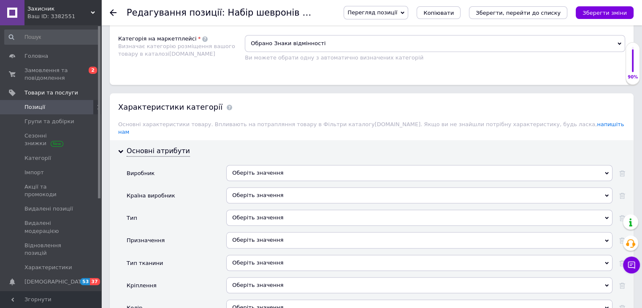
click at [248, 192] on div "Оберіть значення" at bounding box center [419, 199] width 386 height 22
click at [254, 188] on div "Оберіть значення" at bounding box center [419, 196] width 386 height 16
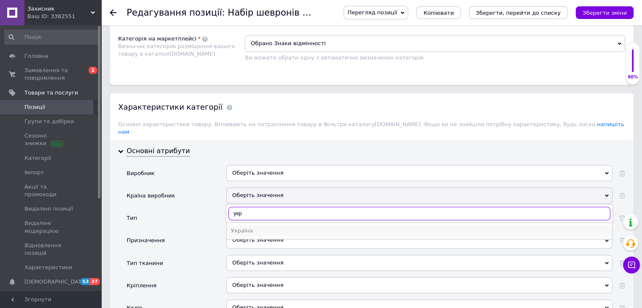
type input "укр"
click at [244, 225] on li "Україна" at bounding box center [420, 231] width 386 height 12
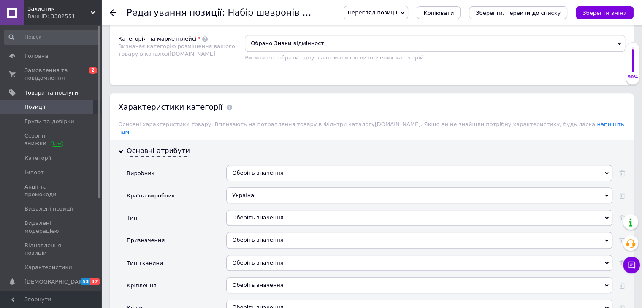
click at [247, 210] on div "Оберіть значення" at bounding box center [419, 218] width 386 height 16
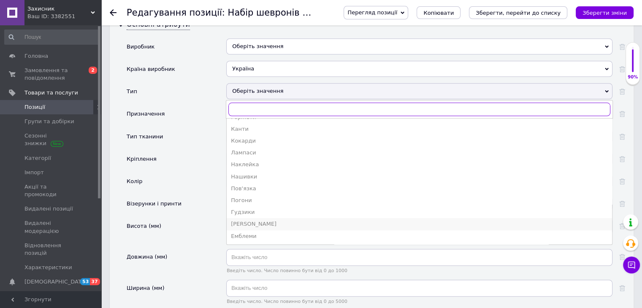
scroll to position [33, 0]
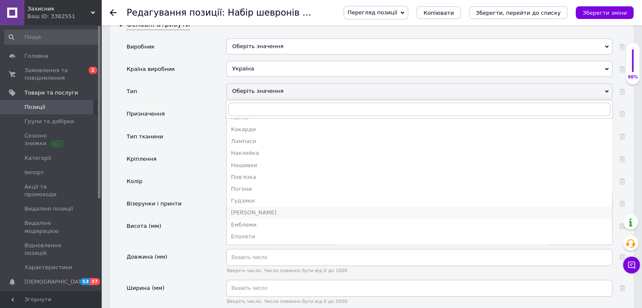
click at [248, 209] on div "[PERSON_NAME]" at bounding box center [419, 213] width 377 height 8
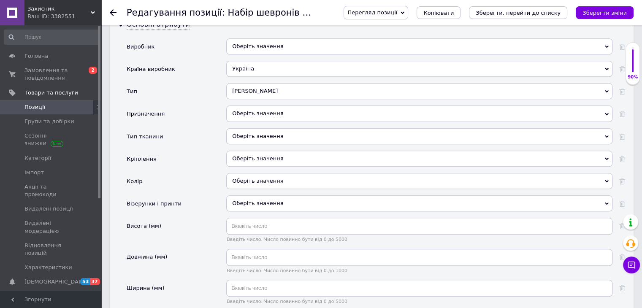
click at [264, 106] on div "Оберіть значення" at bounding box center [419, 114] width 386 height 16
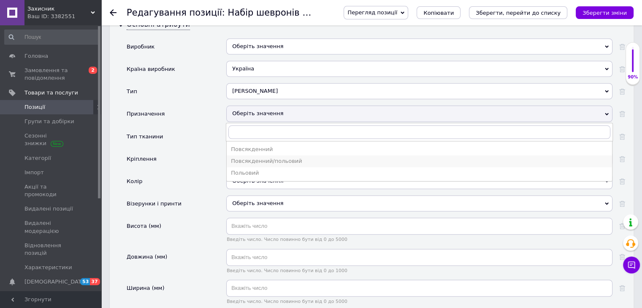
click at [259, 158] on div "Повсякденний/польовий" at bounding box center [419, 162] width 377 height 8
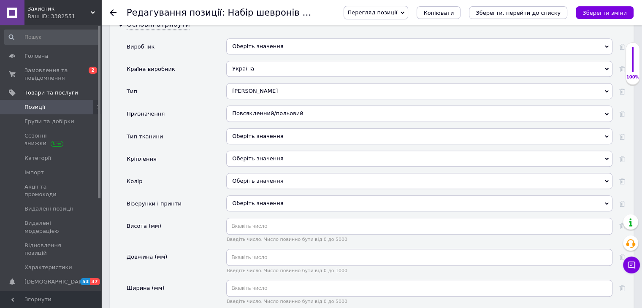
click at [263, 151] on div "Оберіть значення" at bounding box center [419, 159] width 386 height 16
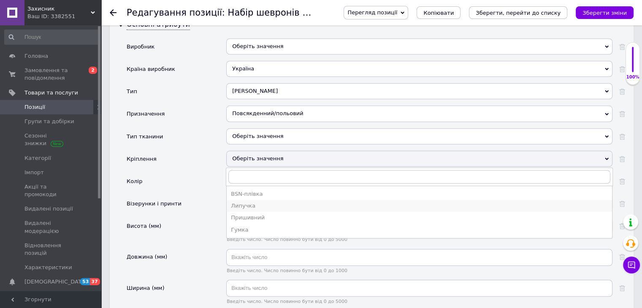
click at [247, 202] on div "Липучка" at bounding box center [419, 206] width 377 height 8
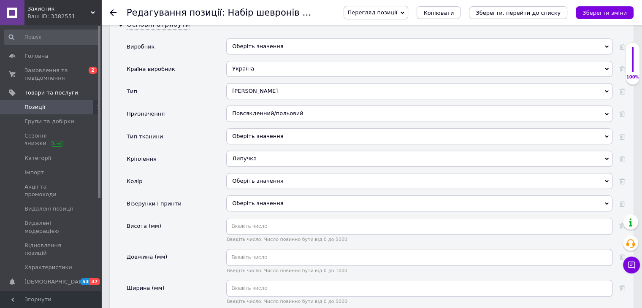
click at [258, 128] on div "Оберіть значення" at bounding box center [419, 136] width 386 height 16
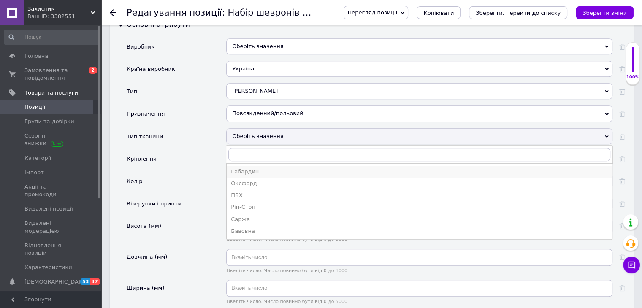
click at [242, 168] on div "Габардин" at bounding box center [419, 172] width 377 height 8
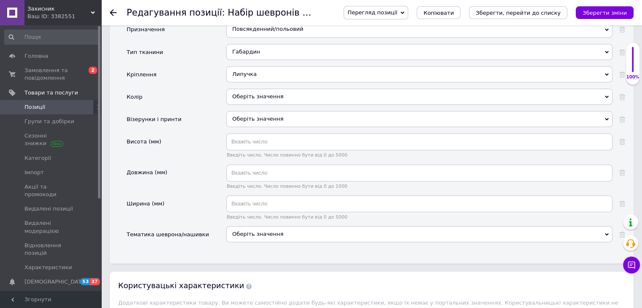
scroll to position [929, 0]
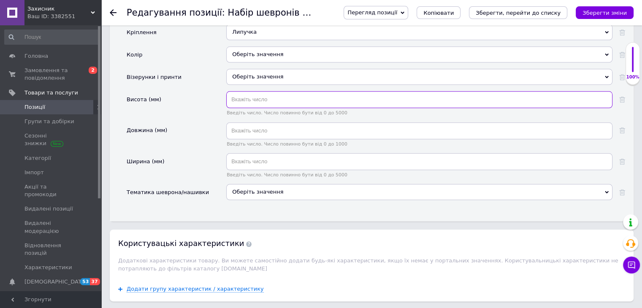
click at [258, 91] on input "text" at bounding box center [419, 99] width 386 height 17
type input "8"
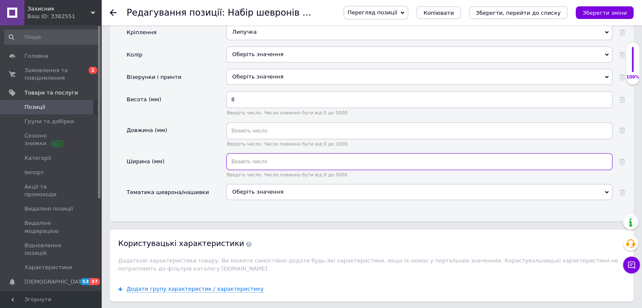
click at [255, 153] on input "text" at bounding box center [419, 161] width 386 height 17
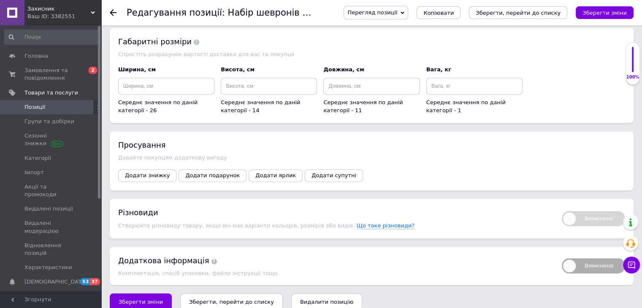
scroll to position [1212, 0]
type input "7"
click at [223, 299] on icon "Зберегти, перейти до списку" at bounding box center [231, 302] width 85 height 6
